Goal: Contribute content: Add original content to the website for others to see

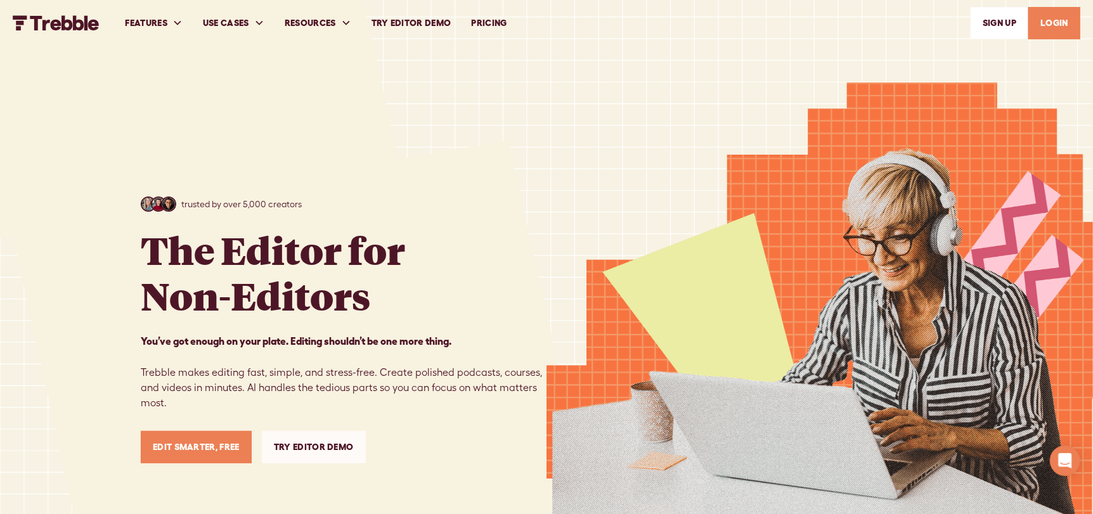
click at [1045, 18] on link "LOGIN" at bounding box center [1054, 23] width 52 height 32
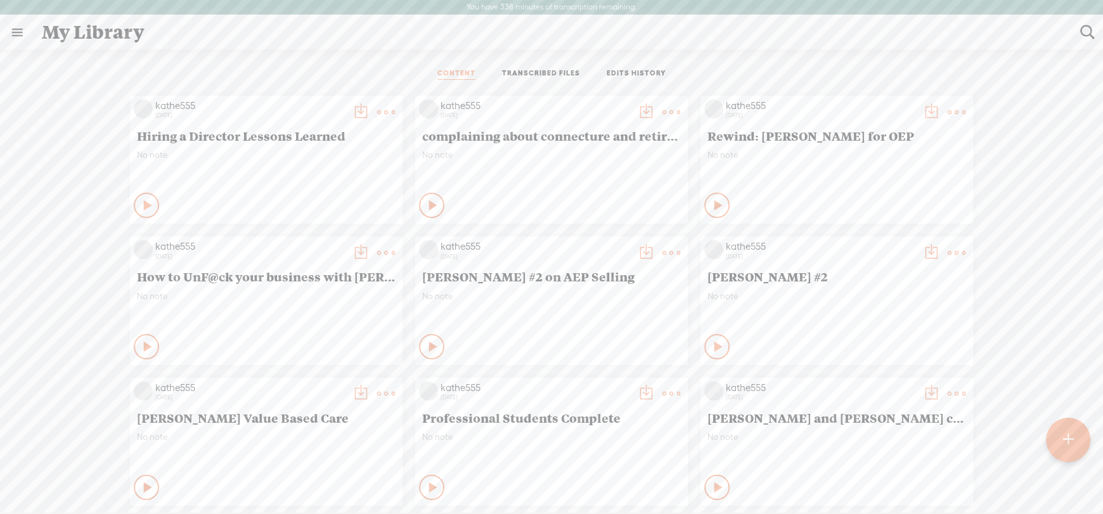
click at [1068, 437] on t at bounding box center [1067, 440] width 11 height 28
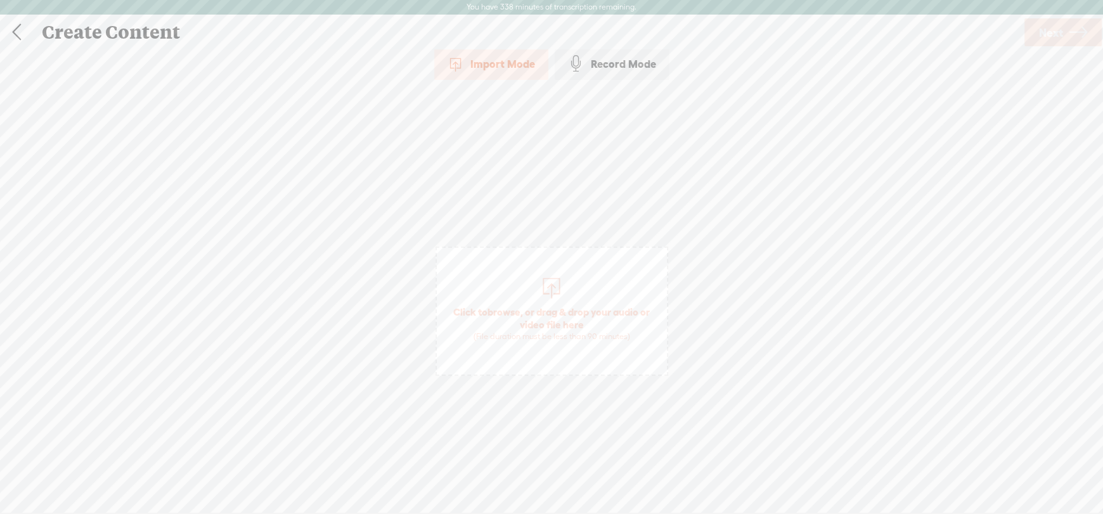
click at [550, 313] on span "Click to browse , or drag & drop your audio or video file here (File duration m…" at bounding box center [552, 323] width 230 height 49
click at [1055, 26] on span "Next" at bounding box center [1051, 32] width 24 height 32
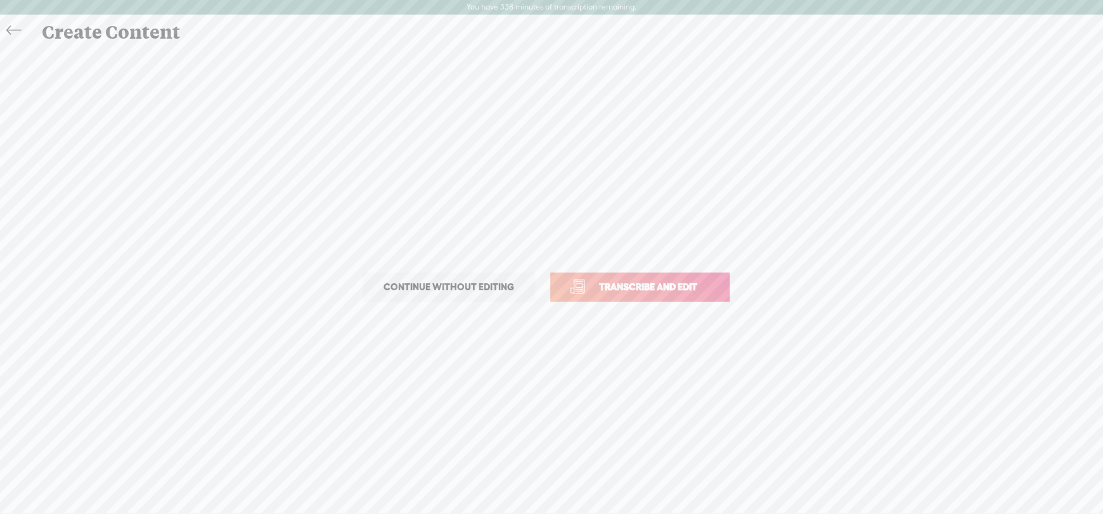
click at [626, 285] on span "Transcribe and edit" at bounding box center [648, 287] width 125 height 15
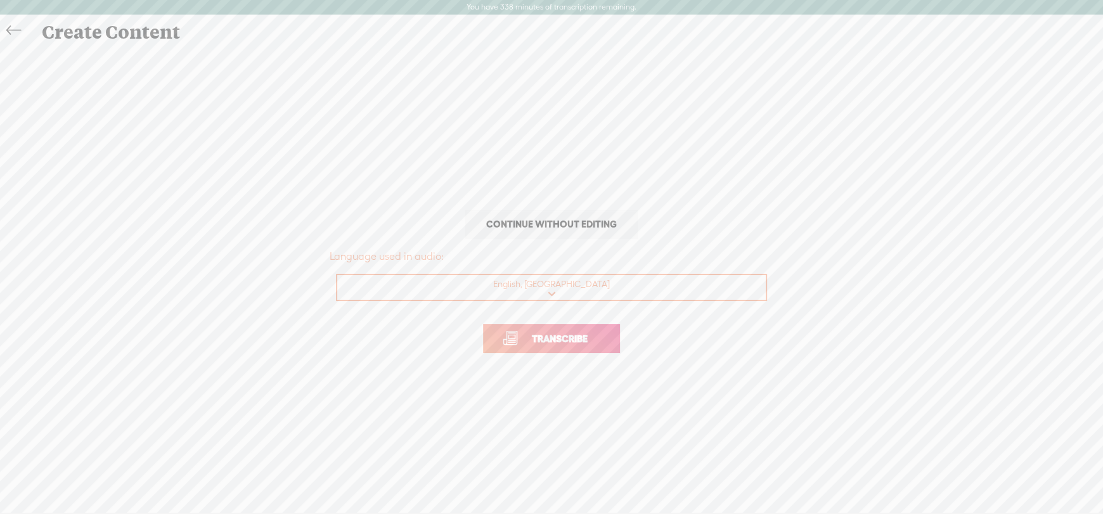
click at [539, 331] on span "Transcribe" at bounding box center [559, 338] width 82 height 15
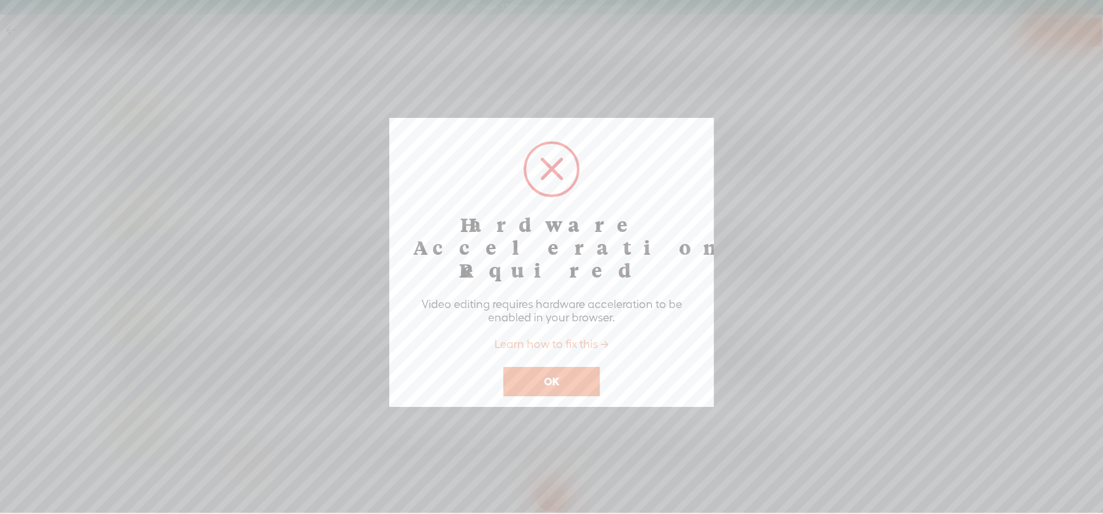
click at [577, 337] on link "Learn how to fix this →" at bounding box center [551, 343] width 114 height 13
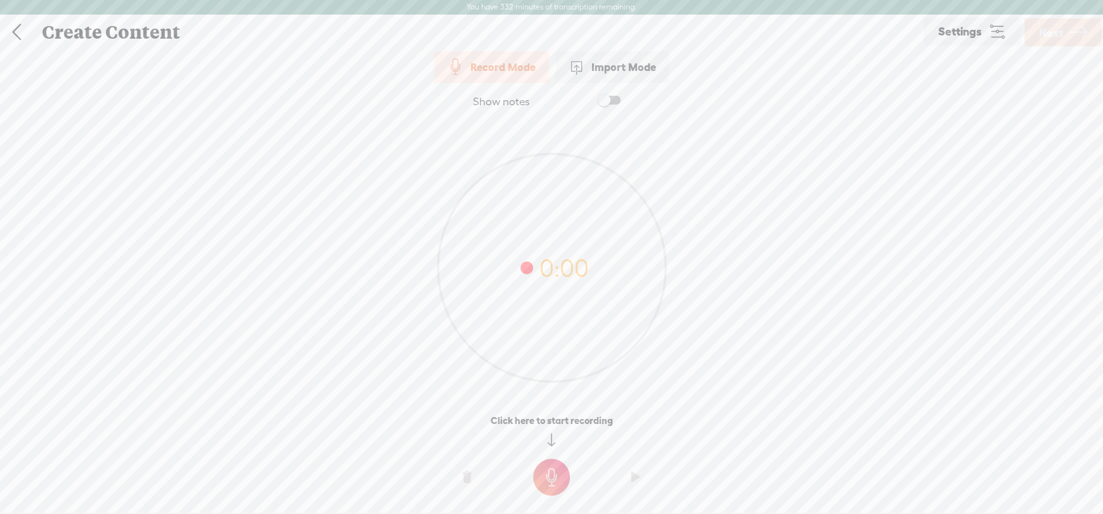
click at [16, 27] on link at bounding box center [17, 32] width 32 height 33
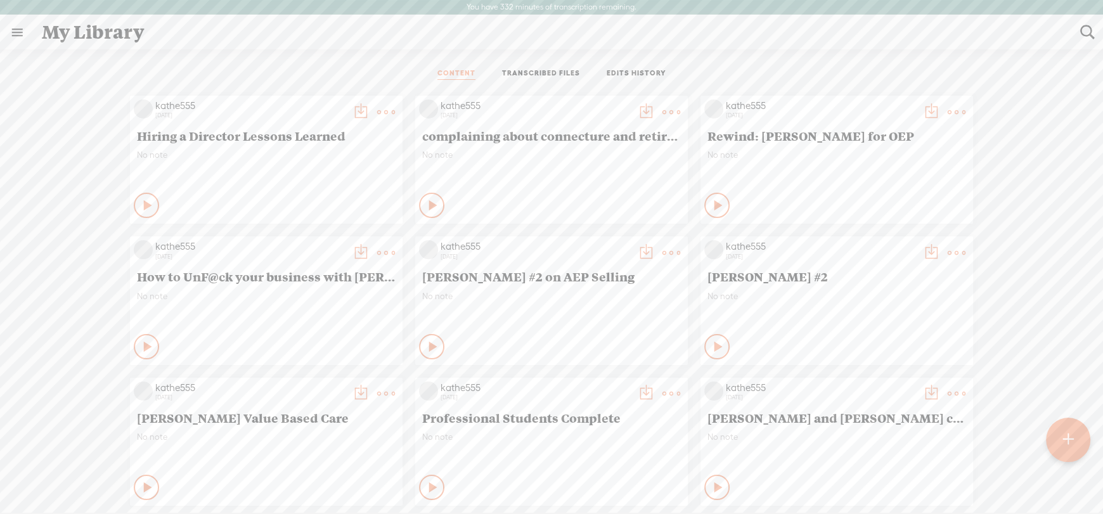
click at [541, 70] on link "TRANSCRIBED FILES" at bounding box center [541, 73] width 78 height 11
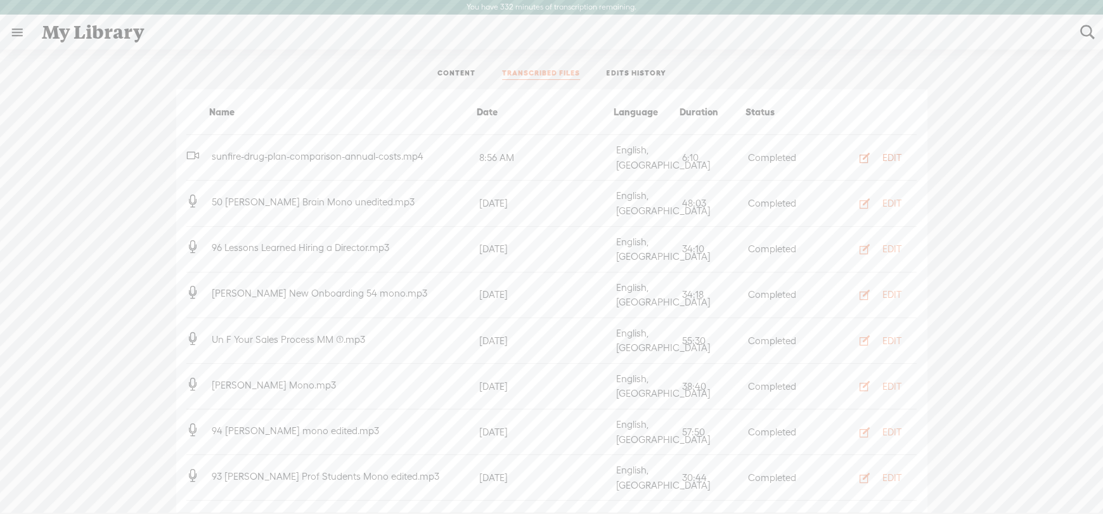
click at [882, 152] on div "EDIT" at bounding box center [891, 157] width 19 height 13
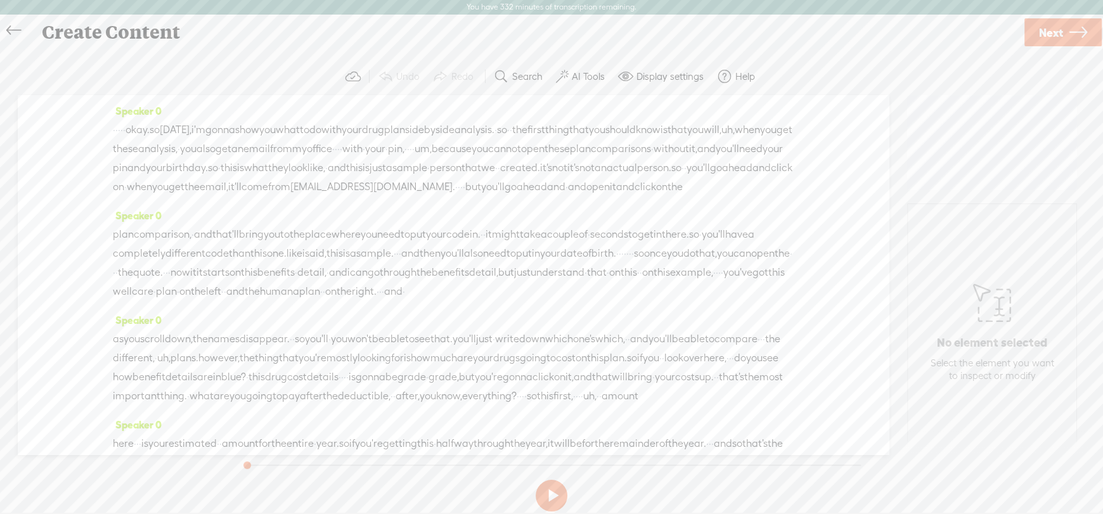
click at [584, 75] on label "AI Tools" at bounding box center [588, 76] width 33 height 13
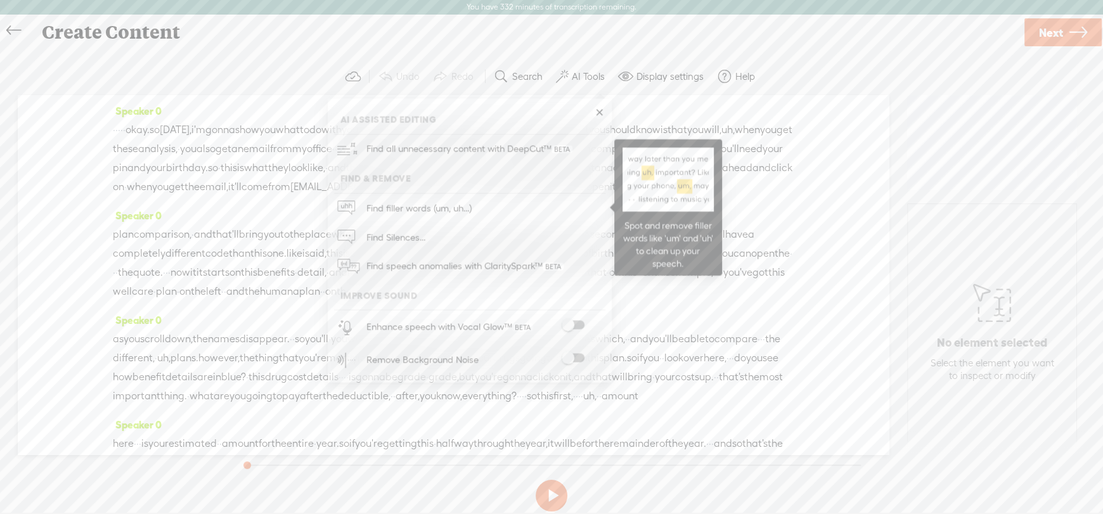
click at [413, 209] on span "Find filler words (um, uh...)" at bounding box center [419, 208] width 114 height 29
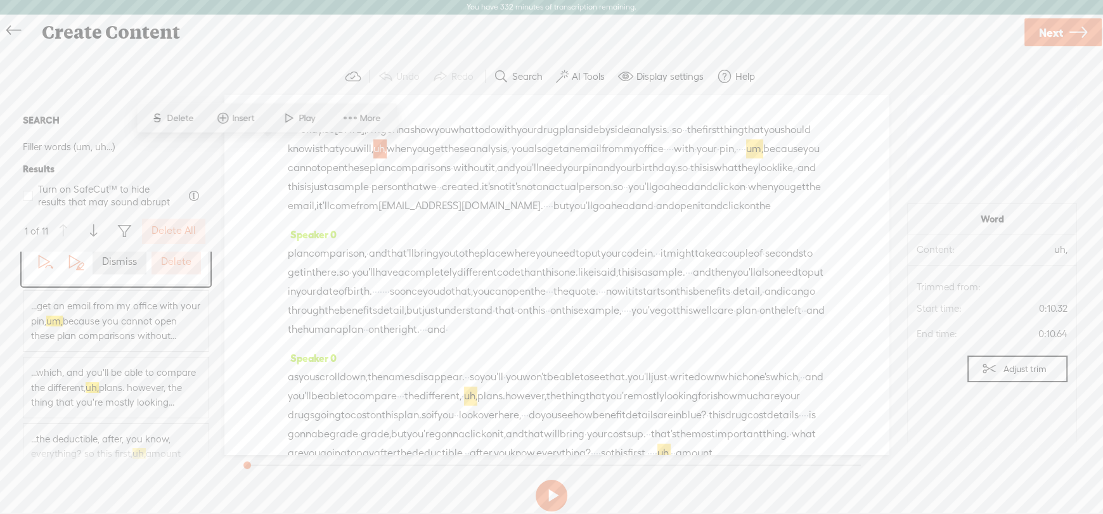
scroll to position [63, 0]
click at [179, 233] on label "Delete All" at bounding box center [173, 230] width 44 height 13
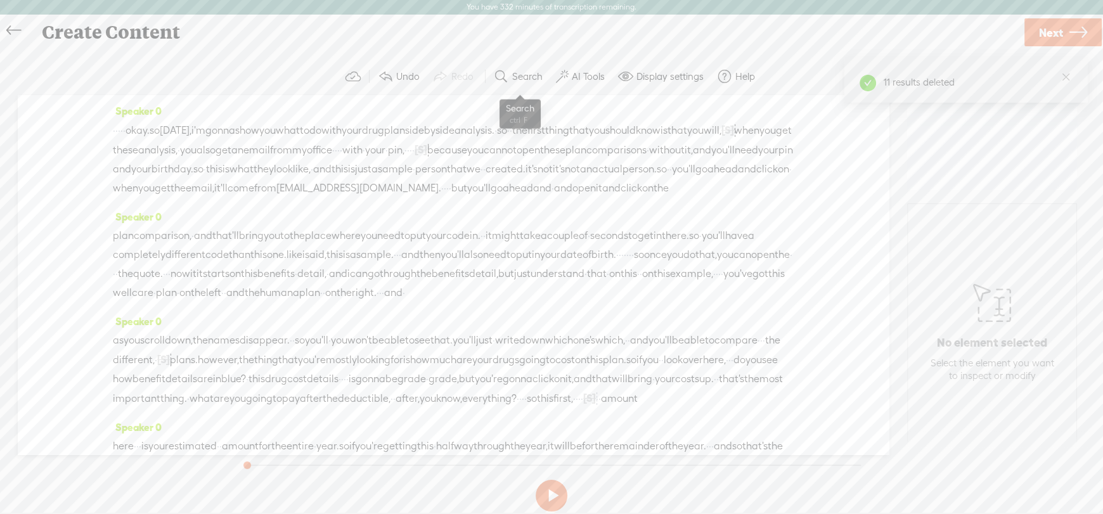
click at [509, 74] on button "Search" at bounding box center [520, 76] width 62 height 25
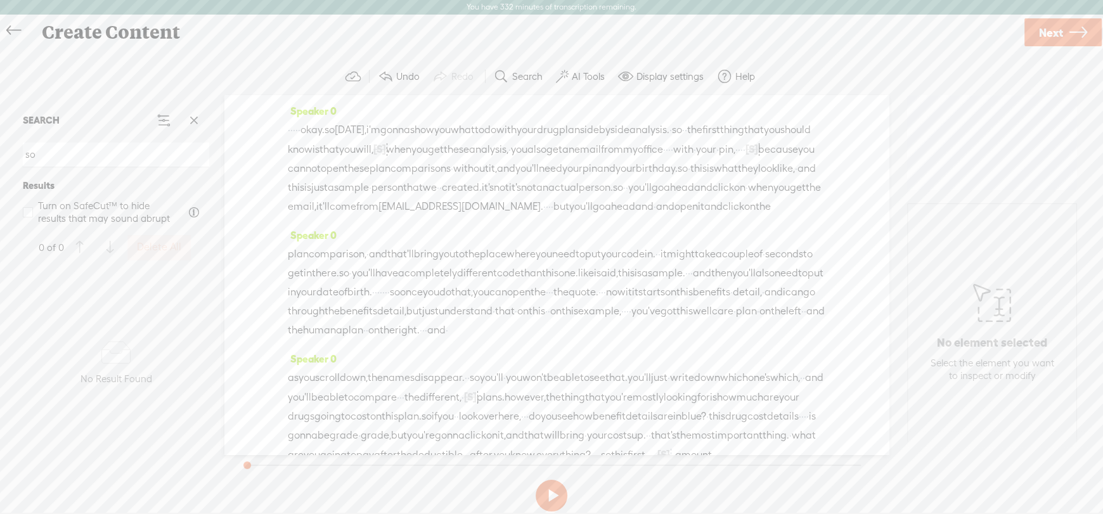
type input "so"
click at [191, 119] on span at bounding box center [193, 120] width 19 height 19
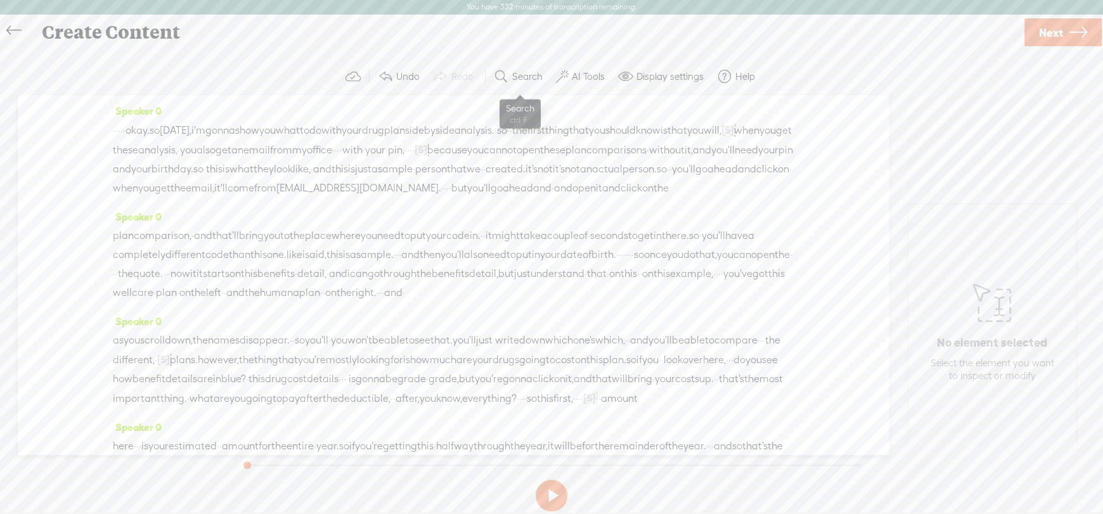
click at [525, 79] on label "Search" at bounding box center [527, 76] width 30 height 13
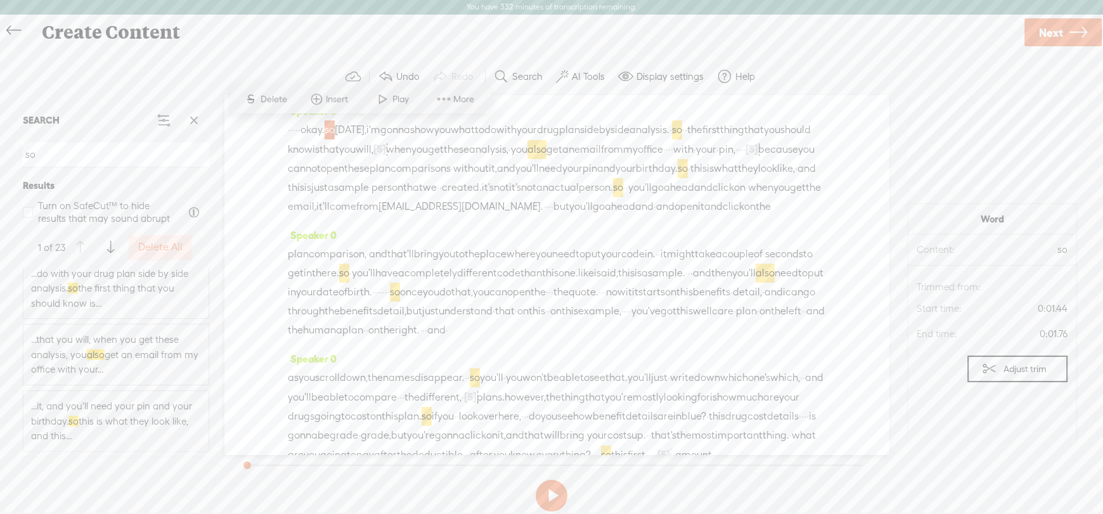
scroll to position [127, 0]
type input "so"
click at [136, 321] on span "...that you will, when you get these analysis, you also get an email from my of…" at bounding box center [116, 336] width 170 height 45
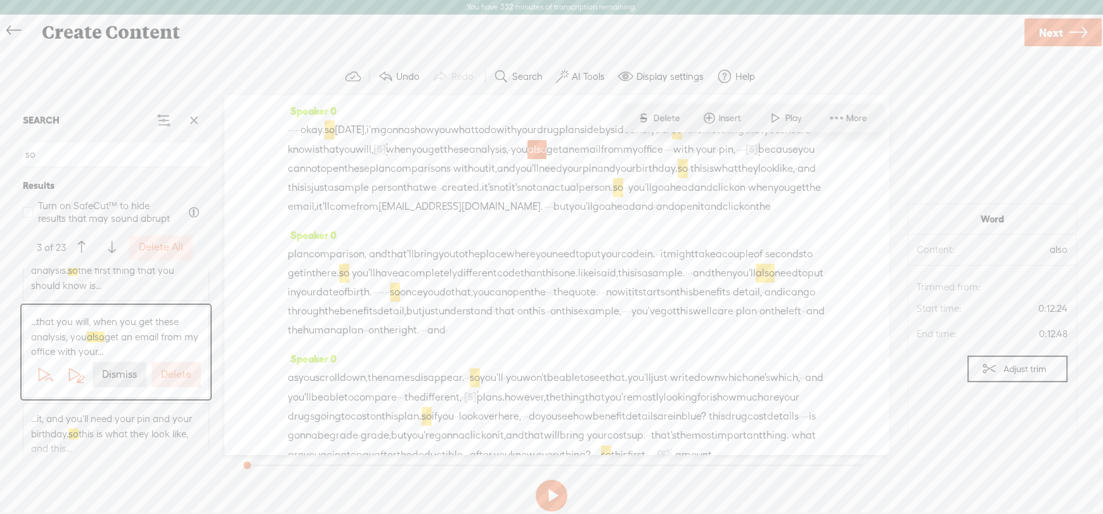
click at [116, 375] on label "Dismiss" at bounding box center [119, 374] width 35 height 13
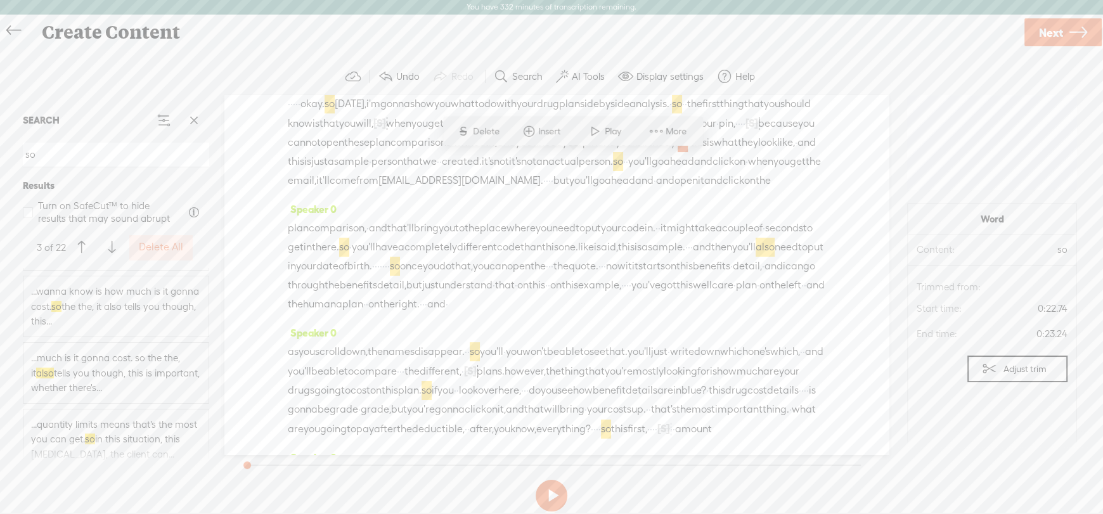
scroll to position [950, 0]
click at [110, 297] on span "...wanna know is how much is it gonna cost. so the the, it also tells you thoug…" at bounding box center [116, 284] width 170 height 45
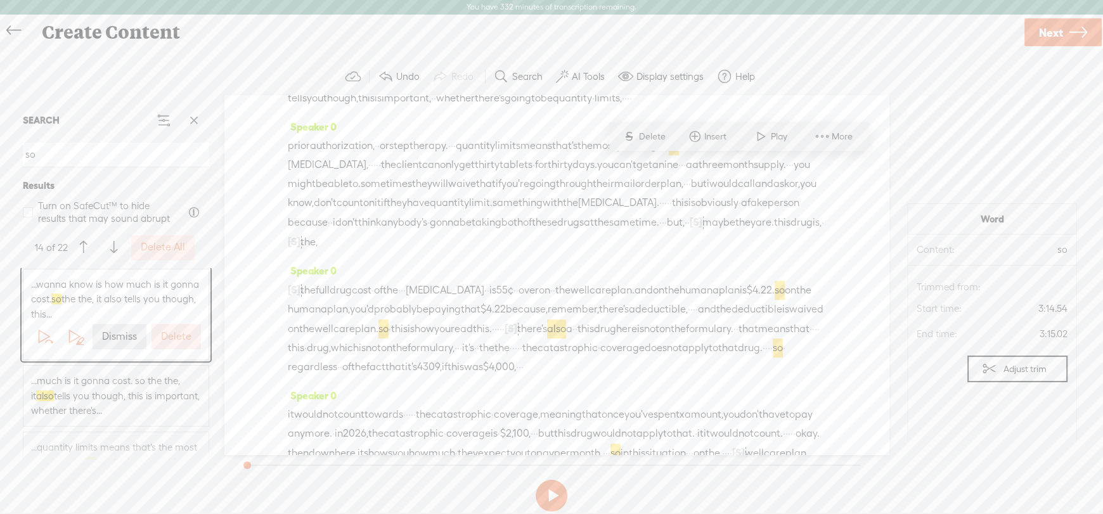
scroll to position [675, 0]
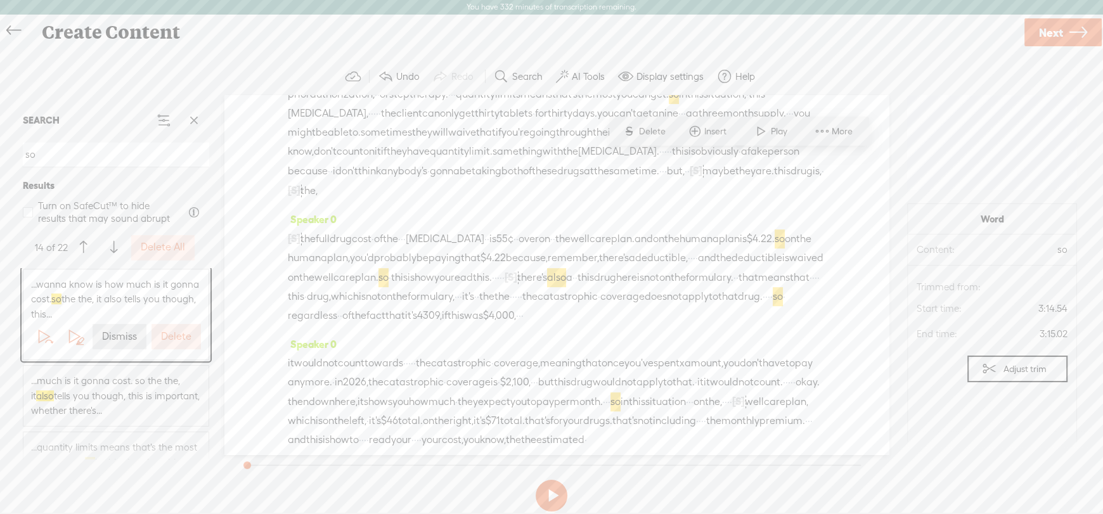
drag, startPoint x: 795, startPoint y: 158, endPoint x: 737, endPoint y: 165, distance: 58.8
click at [737, 56] on div "plan, wellcare, in this instance, · · is not gonna charge you that for · · drug…" at bounding box center [556, 9] width 537 height 96
drag, startPoint x: 726, startPoint y: 162, endPoint x: 773, endPoint y: 158, distance: 47.6
click at [773, 56] on div "plan, wellcare, in this instance, · · is not gonna charge you that for · · drug…" at bounding box center [556, 9] width 537 height 96
drag, startPoint x: 314, startPoint y: 181, endPoint x: 445, endPoint y: 182, distance: 130.6
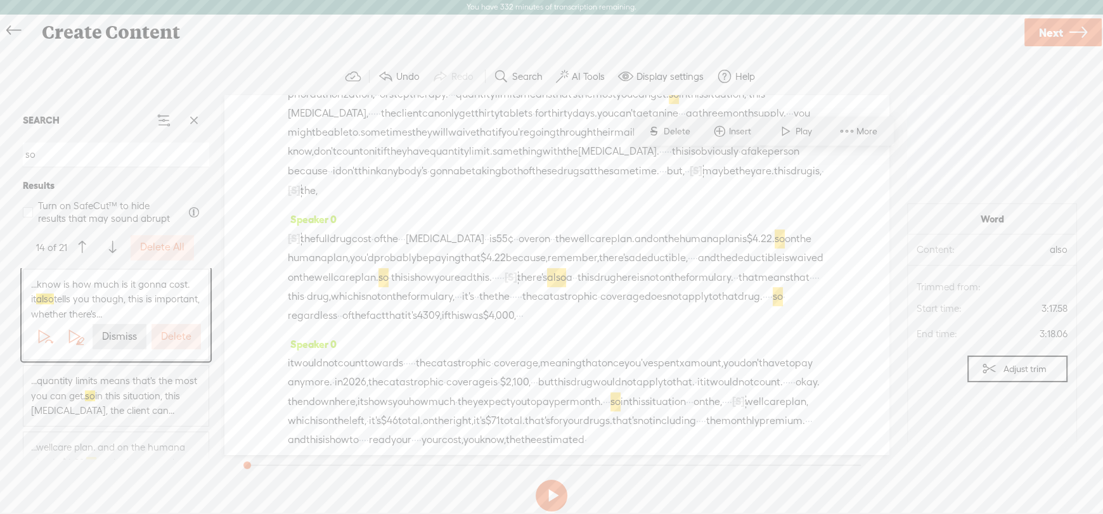
click at [445, 56] on div "plan, wellcare, in this instance, · · is not gonna charge you that for · · drug…" at bounding box center [556, 9] width 537 height 96
click at [113, 297] on span "...know is how much is it gonna cost. it also tells you whether there's going t…" at bounding box center [116, 299] width 170 height 45
click at [108, 343] on button "Dismiss" at bounding box center [120, 336] width 54 height 25
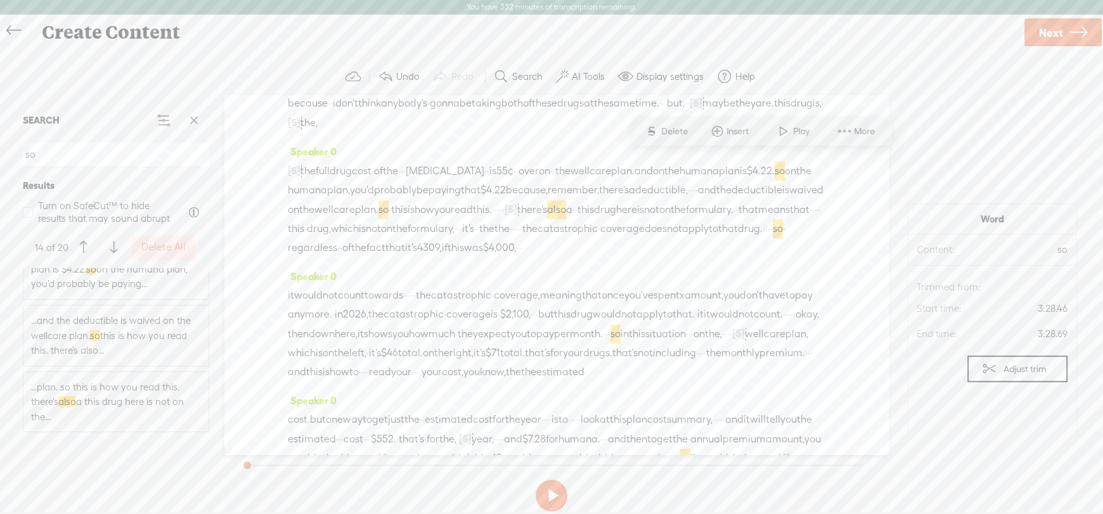
scroll to position [1014, 0]
click at [114, 337] on span "...wellcare plan. and on the humana plan is $4.22. so on the humana plan, you'd…" at bounding box center [116, 331] width 170 height 45
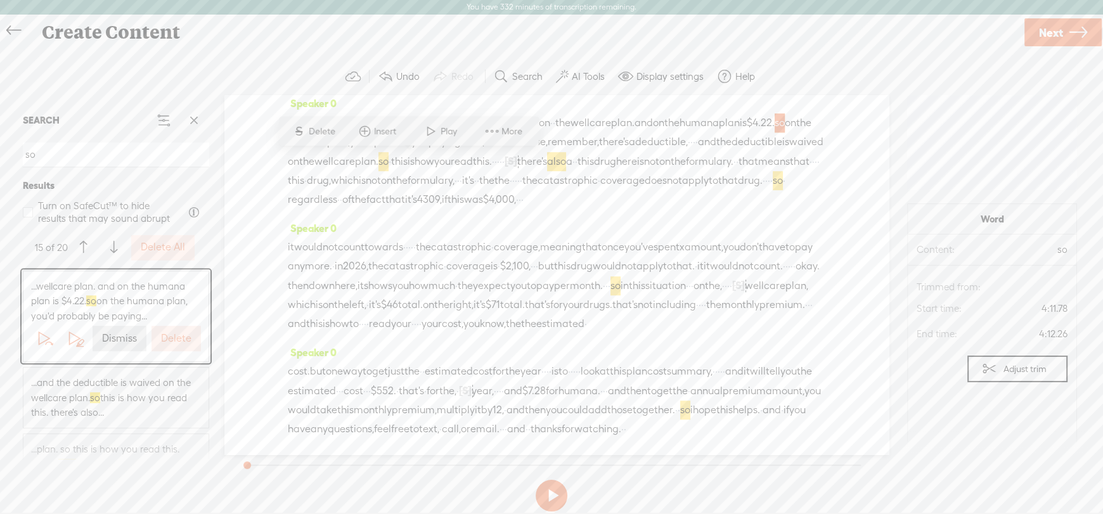
click at [114, 337] on label "Dismiss" at bounding box center [119, 338] width 35 height 13
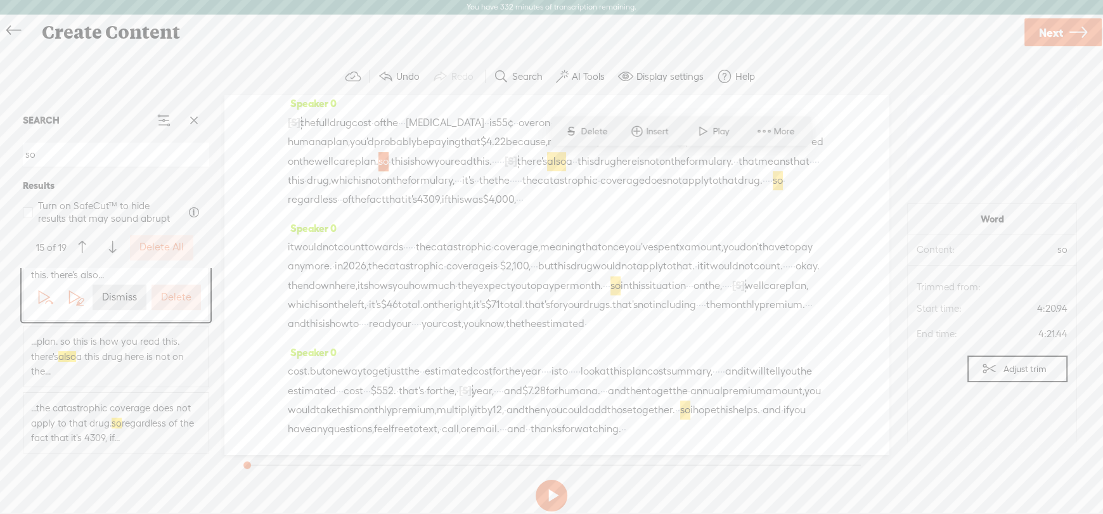
scroll to position [1077, 0]
click at [138, 330] on span "...plan. so this is how you read this. there's also a this drug here is not on …" at bounding box center [116, 334] width 170 height 45
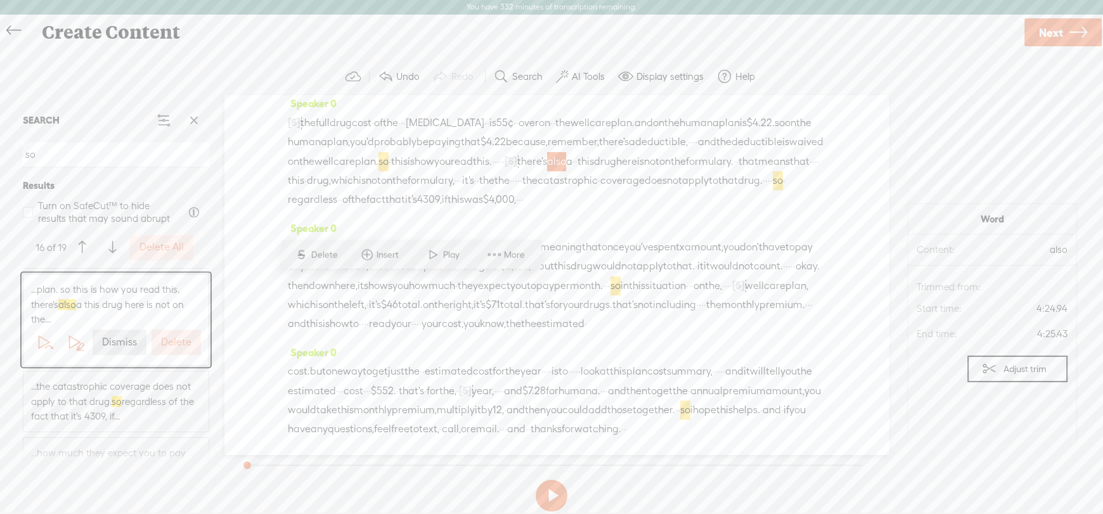
scroll to position [837, 0]
click at [472, 65] on span "taking" at bounding box center [487, 55] width 30 height 19
drag, startPoint x: 321, startPoint y: 289, endPoint x: 440, endPoint y: 290, distance: 119.2
click at [440, 209] on div "[S] um, the full drug cost · of the · · · rosuvastatin · · is 55¢ · · over on ·…" at bounding box center [556, 161] width 537 height 96
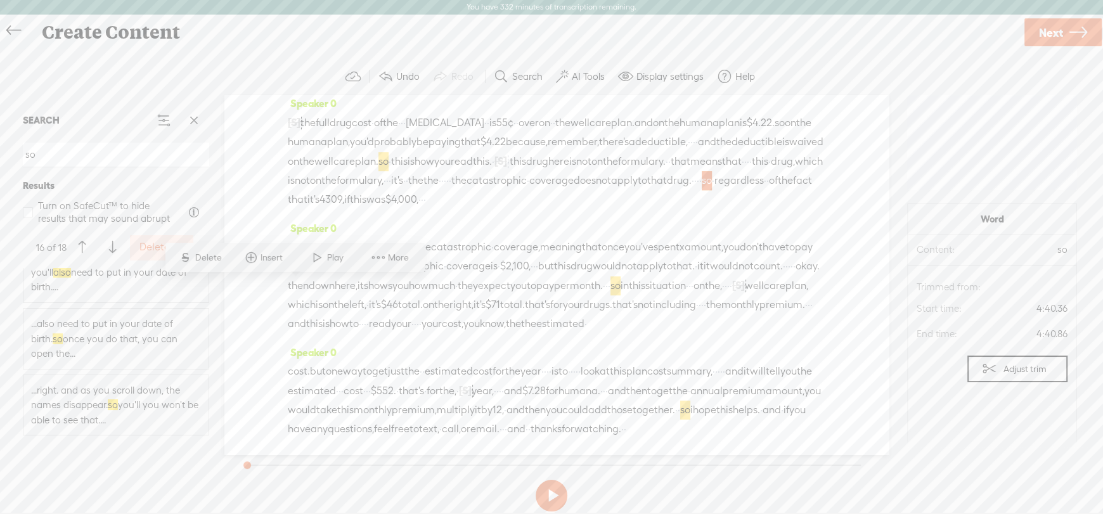
scroll to position [0, 0]
click at [139, 248] on button "Delete All" at bounding box center [161, 247] width 63 height 25
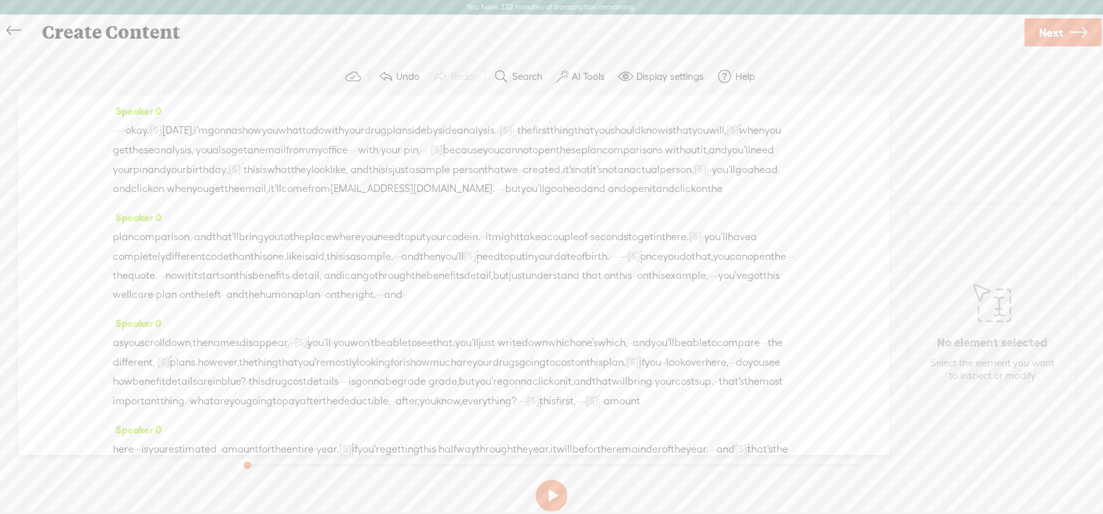
drag, startPoint x: 118, startPoint y: 127, endPoint x: 176, endPoint y: 127, distance: 57.7
click at [176, 127] on div "· · · · · okay. [S] so today, i'm gonna show you what to do with your drug plan…" at bounding box center [453, 159] width 681 height 78
drag, startPoint x: 154, startPoint y: 148, endPoint x: 196, endPoint y: 151, distance: 42.5
click at [196, 151] on div "[S] · · · · · okay. [S] so today, i'm gonna show you what to do with your drug …" at bounding box center [453, 159] width 681 height 78
drag, startPoint x: 492, startPoint y: 188, endPoint x: 651, endPoint y: 191, distance: 158.5
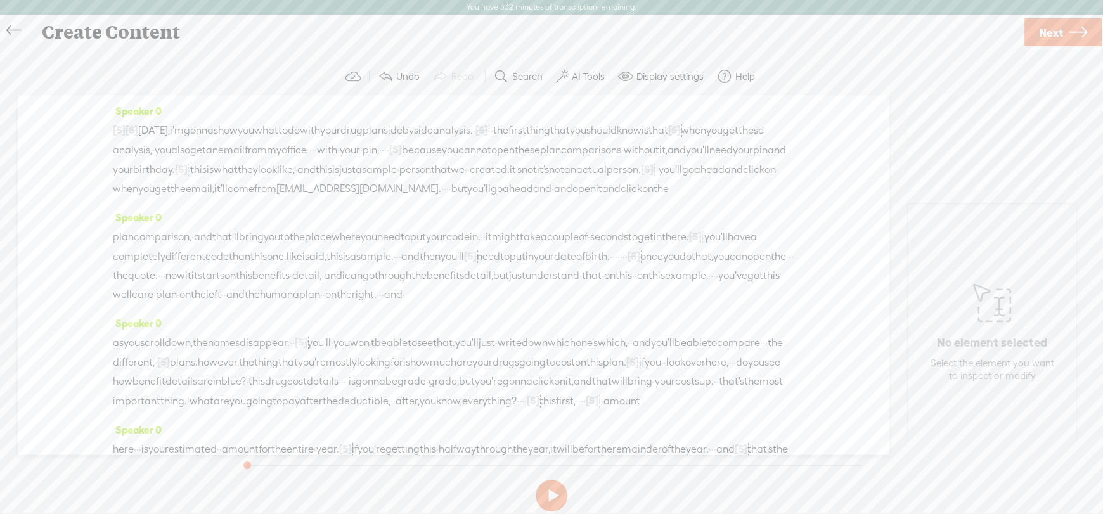
click at [651, 191] on div "[S] · · · · · okay. [S] so today, i'm gonna show you what to do with your drug …" at bounding box center [453, 159] width 681 height 78
drag, startPoint x: 289, startPoint y: 205, endPoint x: 411, endPoint y: 208, distance: 122.4
click at [411, 198] on div "[S] · · · · · okay. [S] so today, i'm gonna show you what to do with your drug …" at bounding box center [453, 159] width 681 height 78
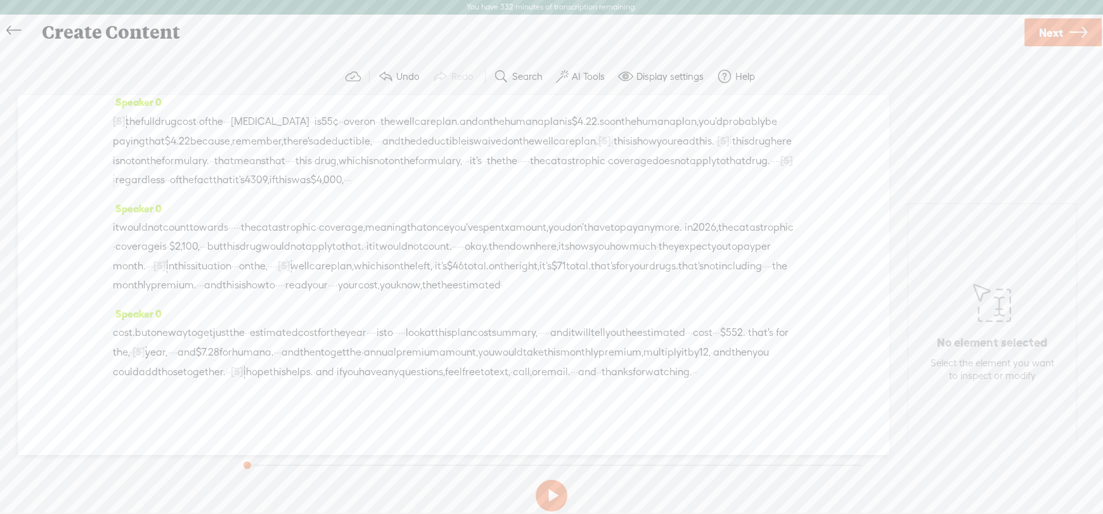
scroll to position [839, 0]
click at [1051, 37] on span "Next" at bounding box center [1051, 32] width 24 height 32
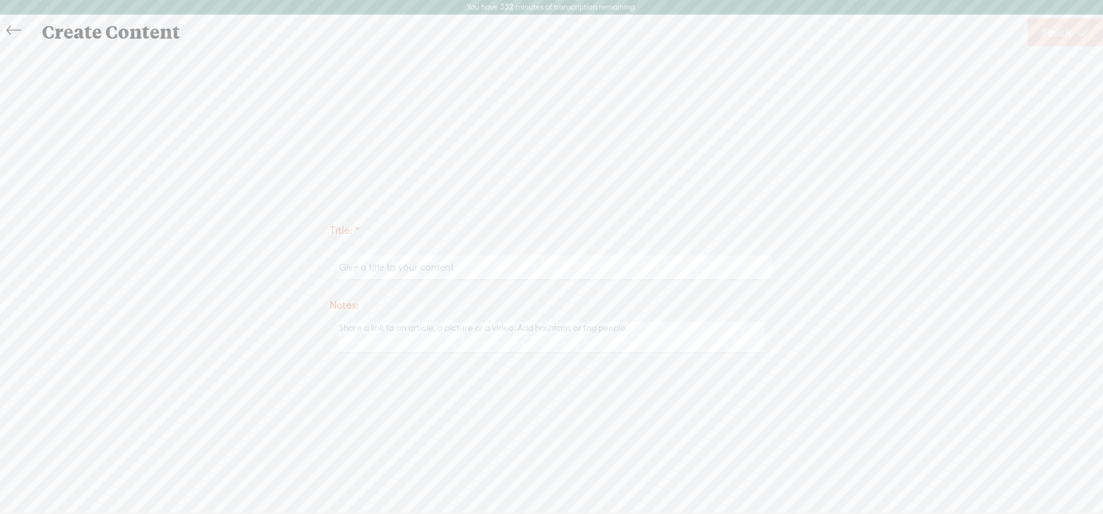
click at [383, 271] on input "text" at bounding box center [554, 267] width 434 height 25
type input "Video: Sunfire Drug Plan Quotes"
click at [1061, 32] on span "Finish" at bounding box center [1056, 32] width 29 height 32
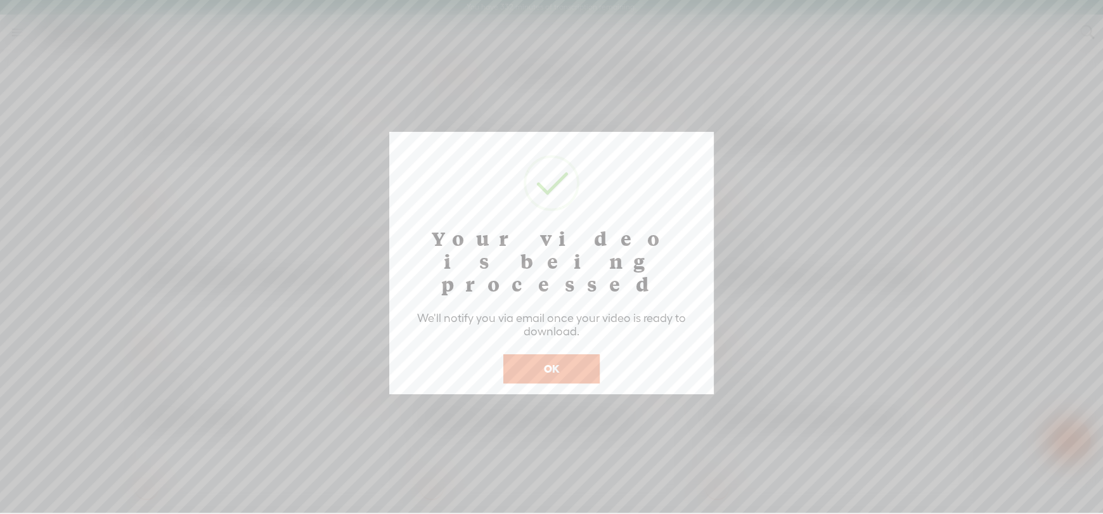
click at [545, 354] on button "OK" at bounding box center [551, 368] width 96 height 29
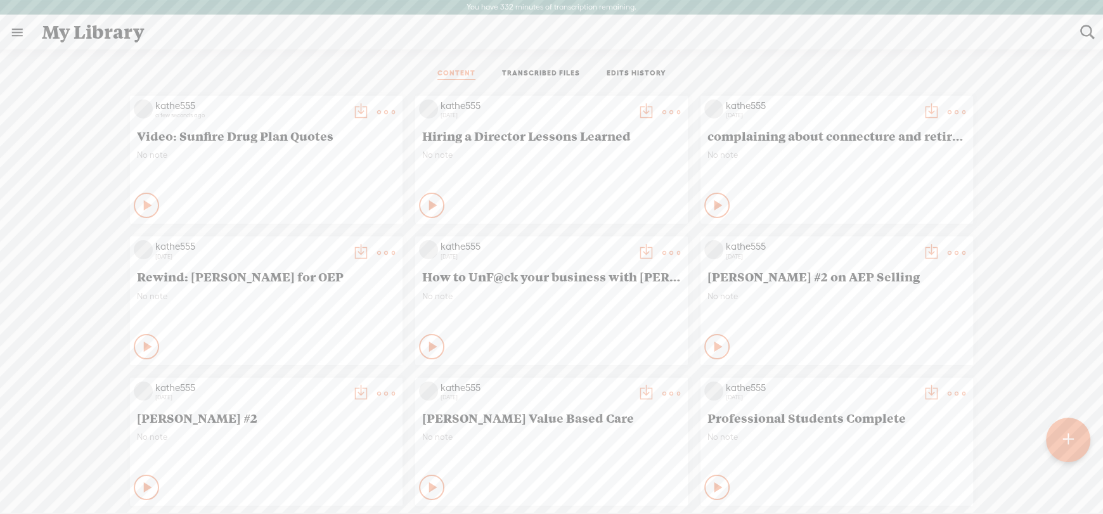
click at [142, 201] on icon at bounding box center [148, 205] width 13 height 13
click at [377, 110] on t at bounding box center [386, 112] width 18 height 18
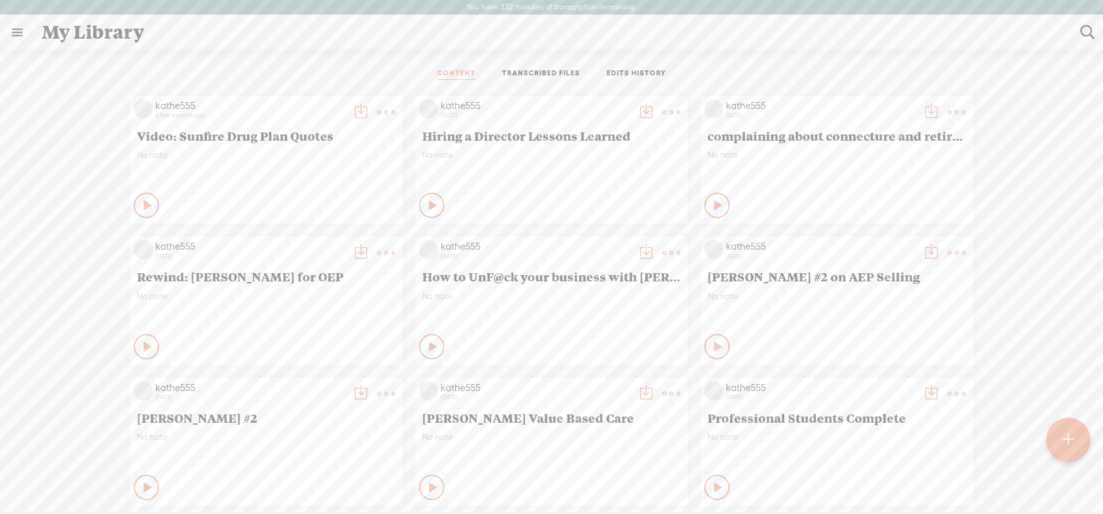
click at [377, 117] on t at bounding box center [386, 112] width 18 height 18
